Goal: Task Accomplishment & Management: Complete application form

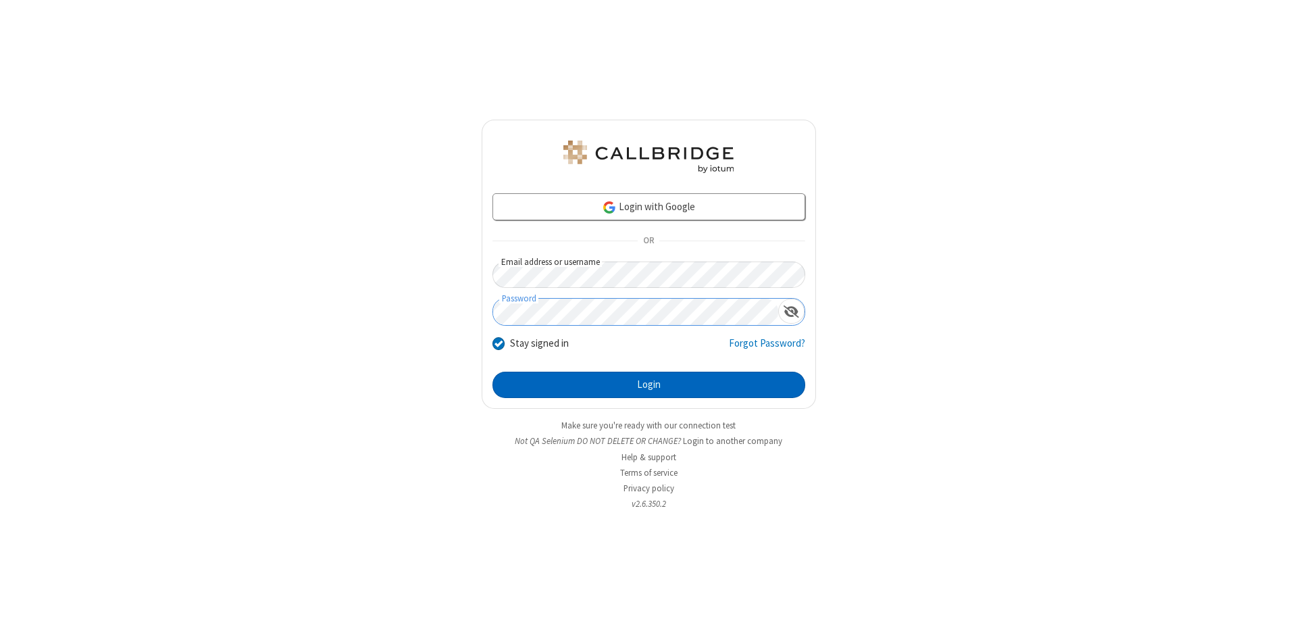
click at [649, 385] on button "Login" at bounding box center [648, 385] width 313 height 27
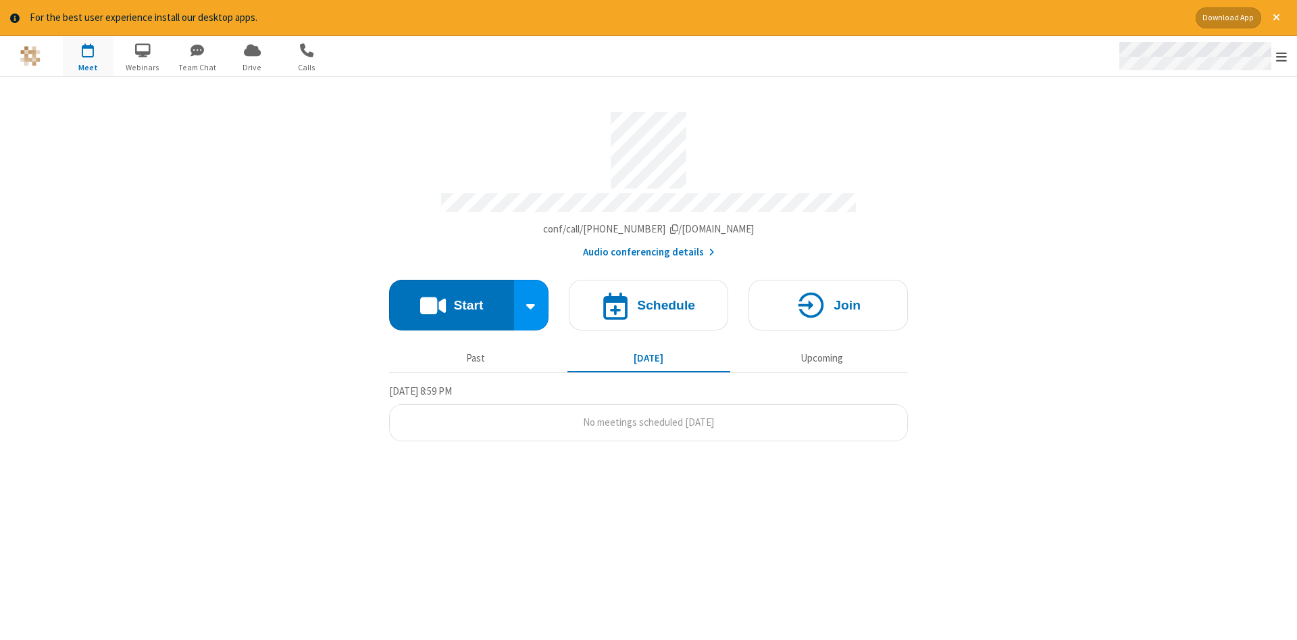
click at [1282, 57] on span "Open menu" at bounding box center [1281, 57] width 11 height 14
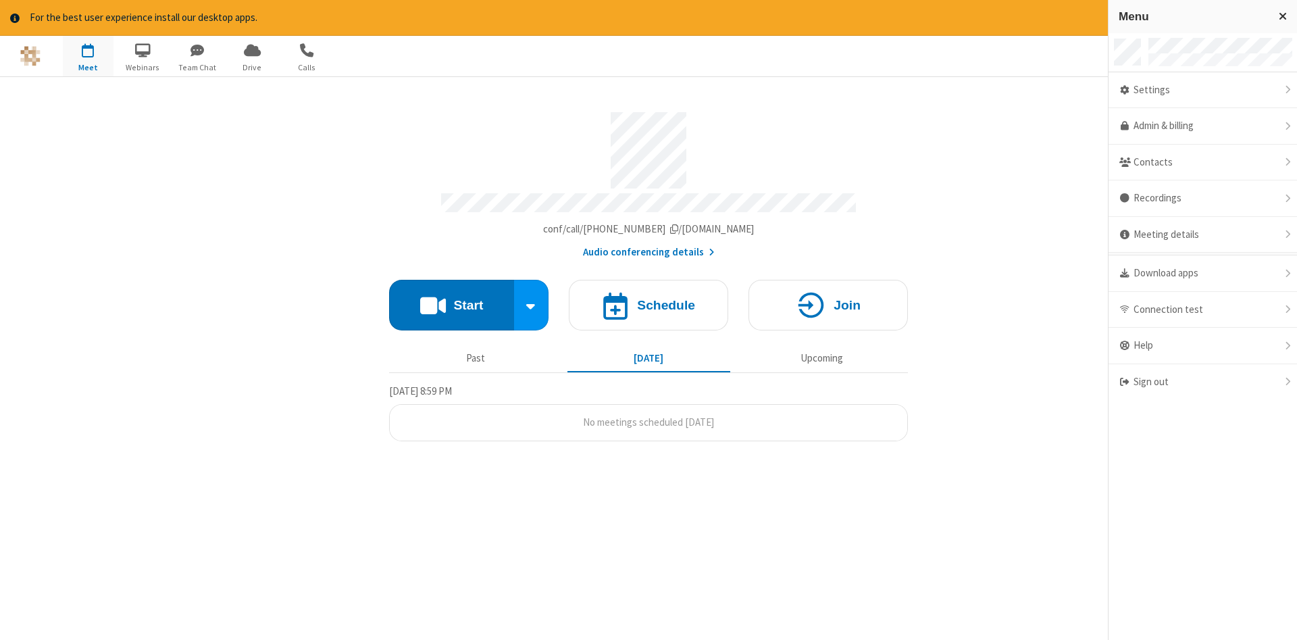
click at [88, 55] on span "button" at bounding box center [88, 50] width 51 height 23
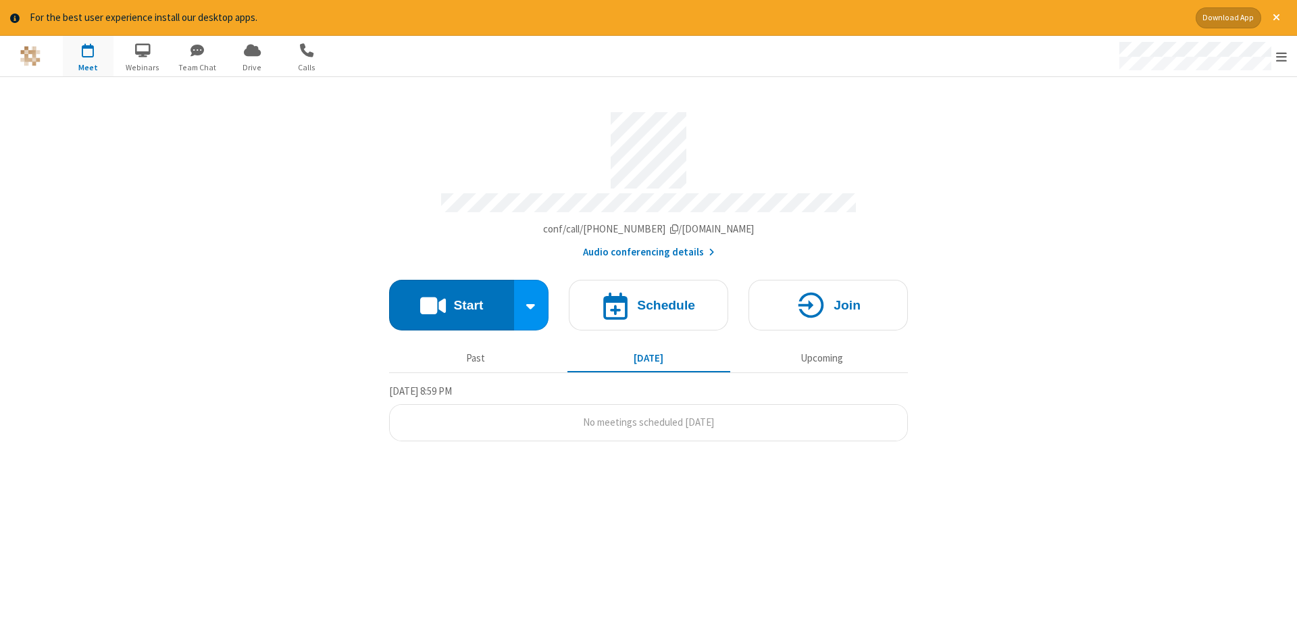
click at [88, 55] on span "button" at bounding box center [88, 50] width 51 height 23
click at [649, 300] on h4 "Schedule" at bounding box center [666, 305] width 58 height 13
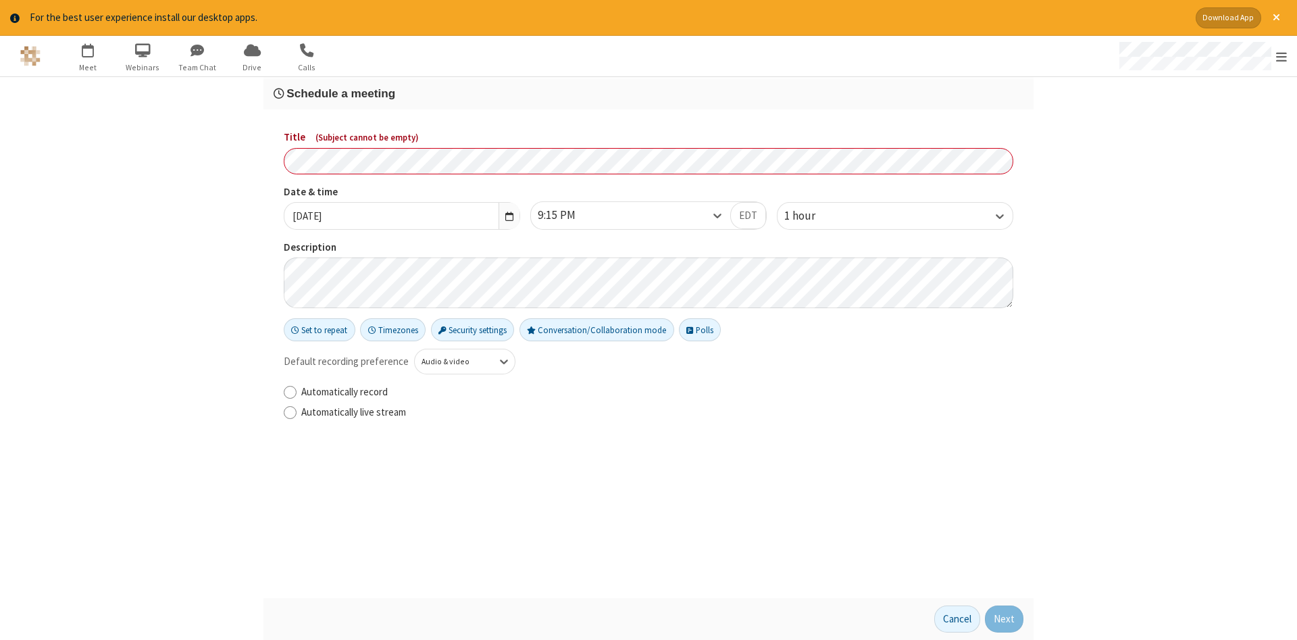
click at [649, 93] on h3 "Schedule a meeting" at bounding box center [649, 93] width 750 height 13
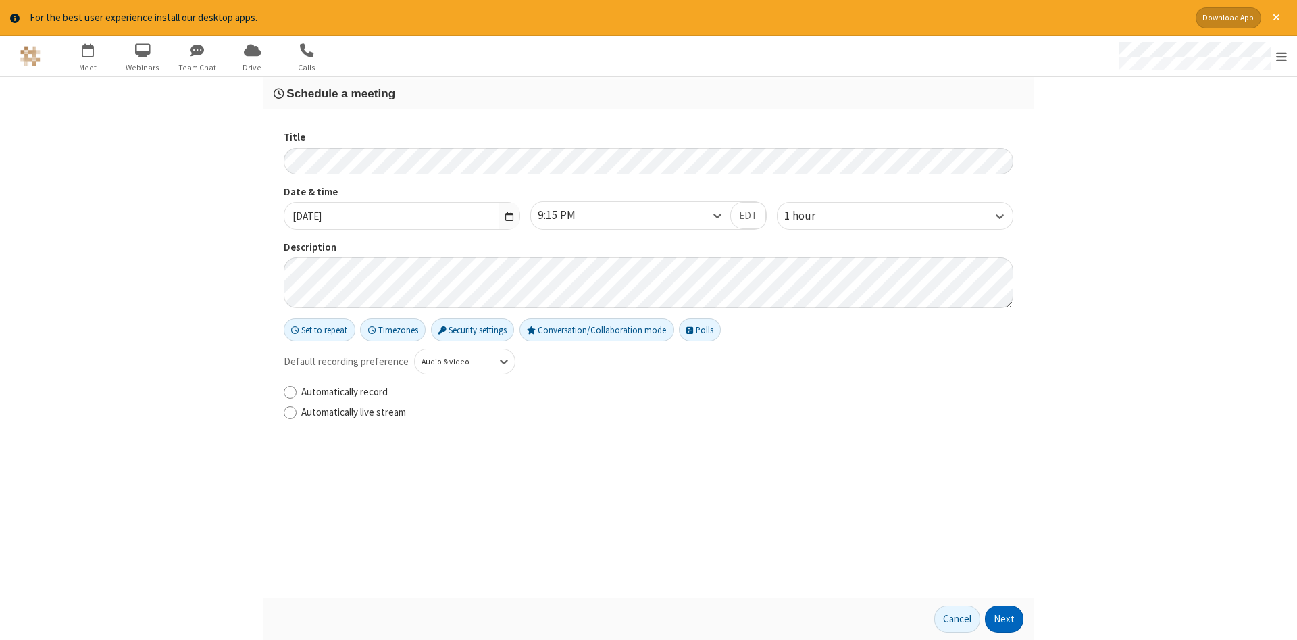
click at [1005, 619] on button "Next" at bounding box center [1004, 618] width 39 height 27
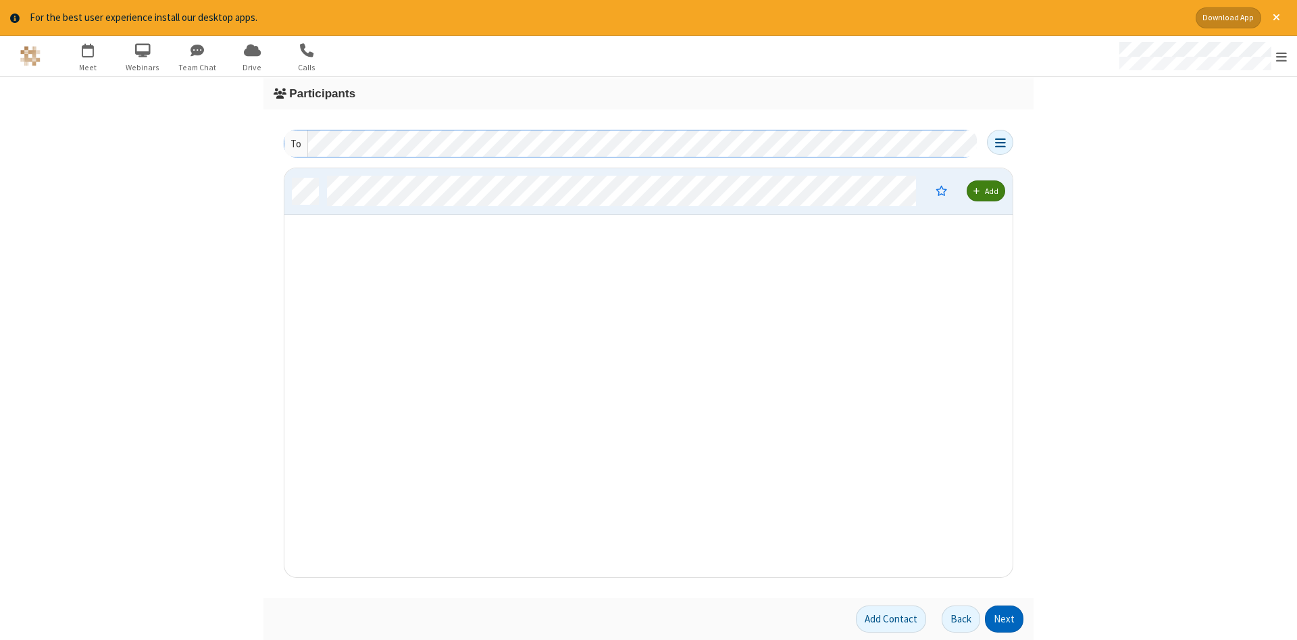
click at [1005, 619] on button "Next" at bounding box center [1004, 618] width 39 height 27
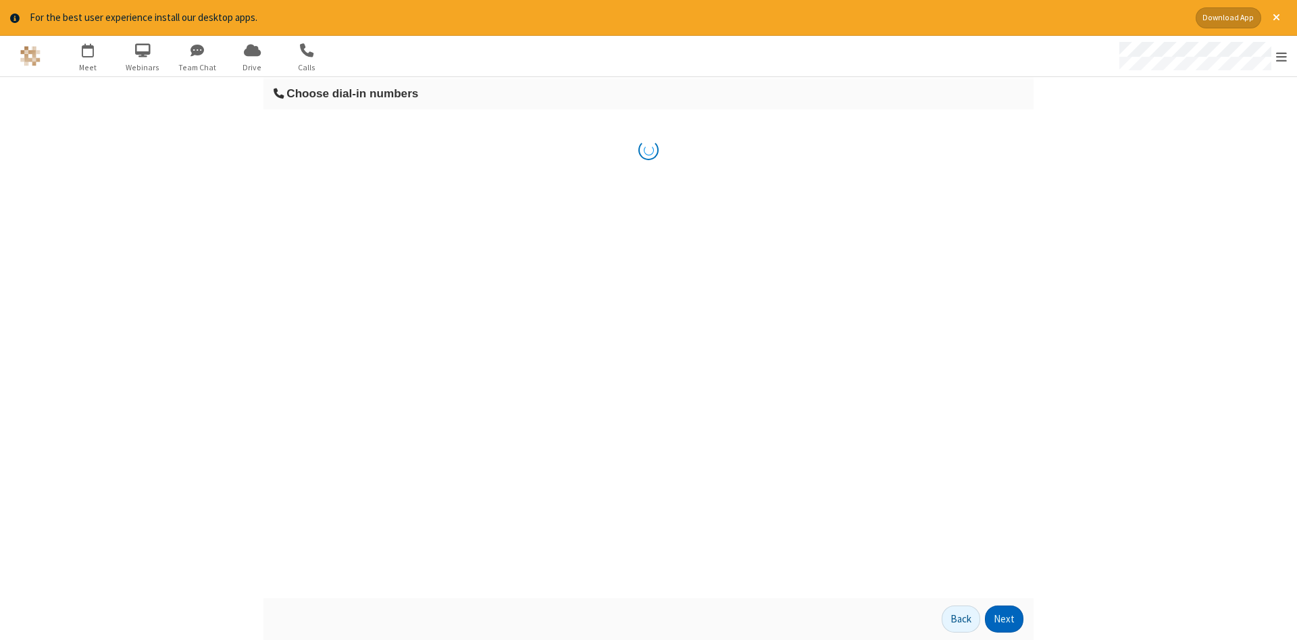
click at [1005, 619] on button "Next" at bounding box center [1004, 618] width 39 height 27
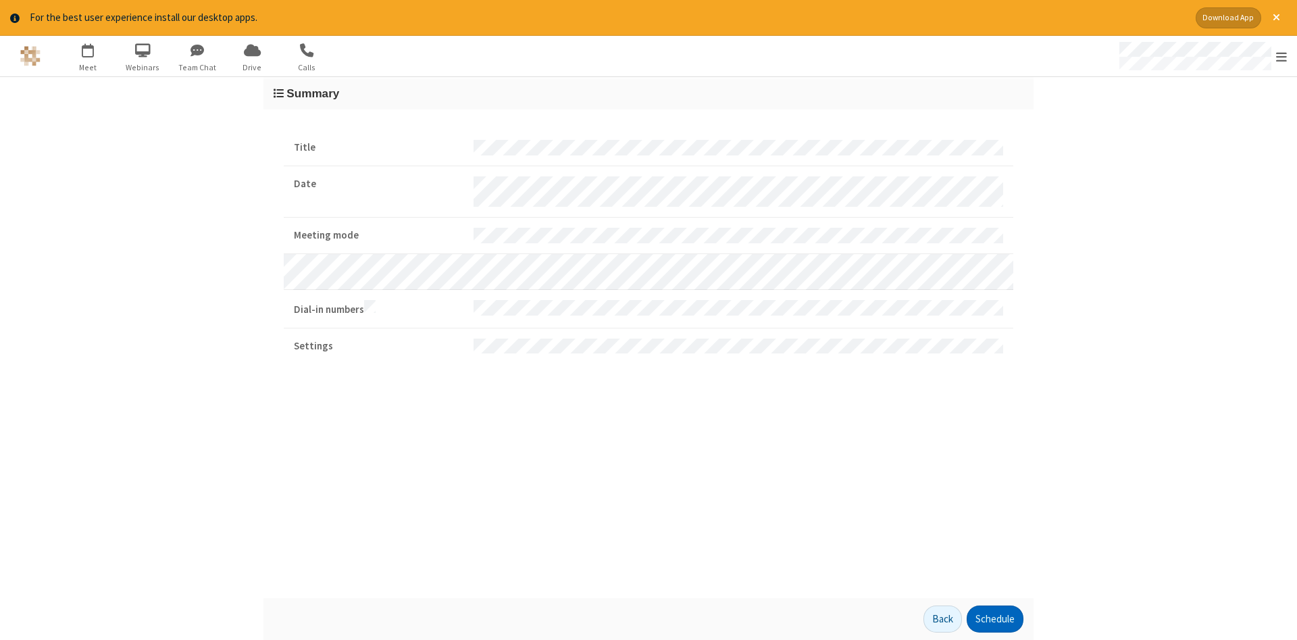
click at [994, 619] on button "Schedule" at bounding box center [995, 618] width 57 height 27
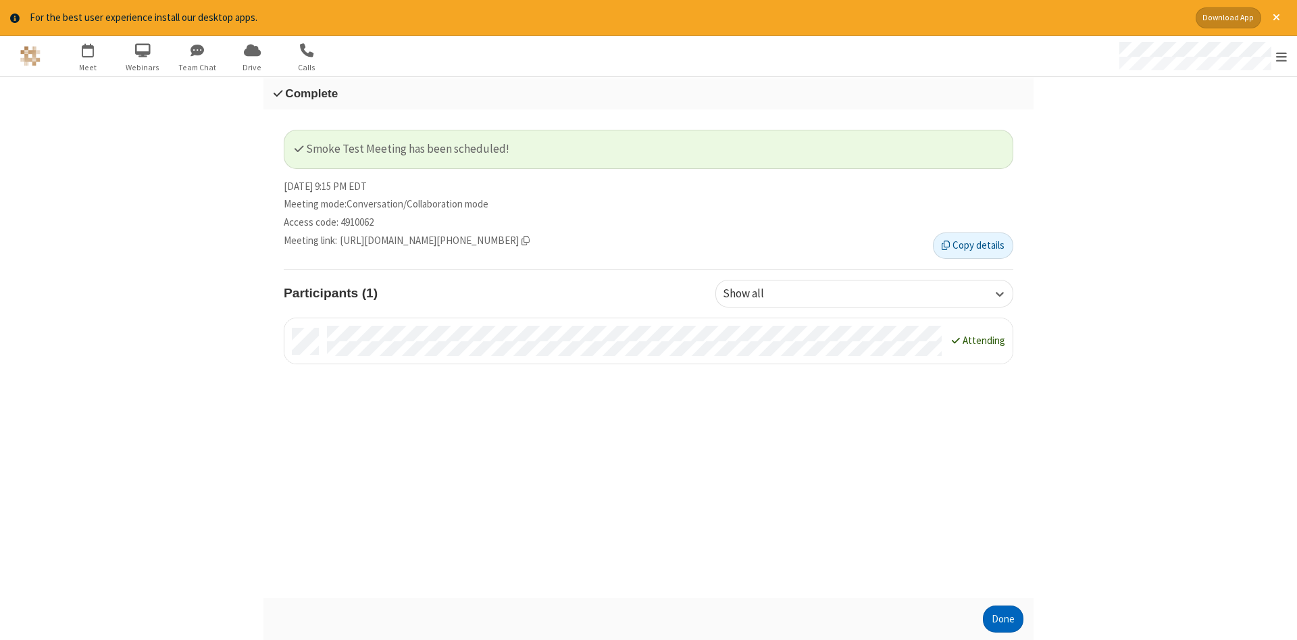
click at [1003, 619] on button "Done" at bounding box center [1003, 618] width 41 height 27
